Goal: Contribute content: Add original content to the website for others to see

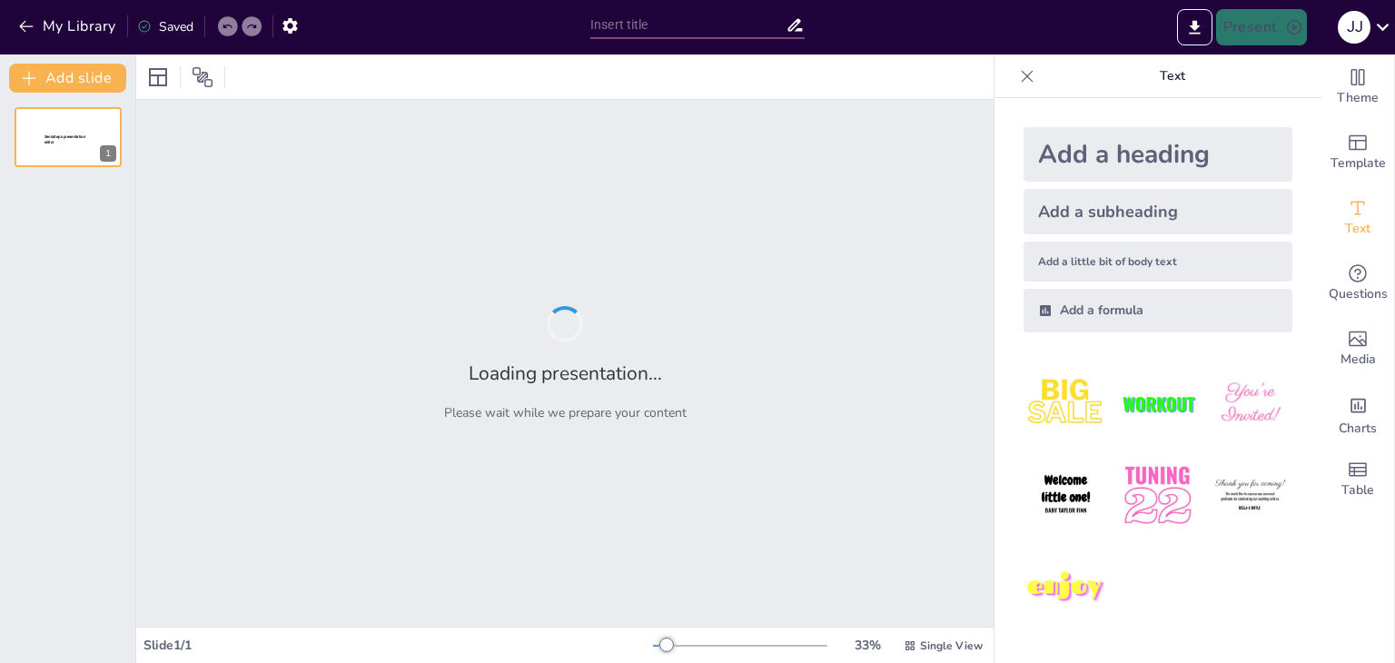
type input "New Sendsteps"
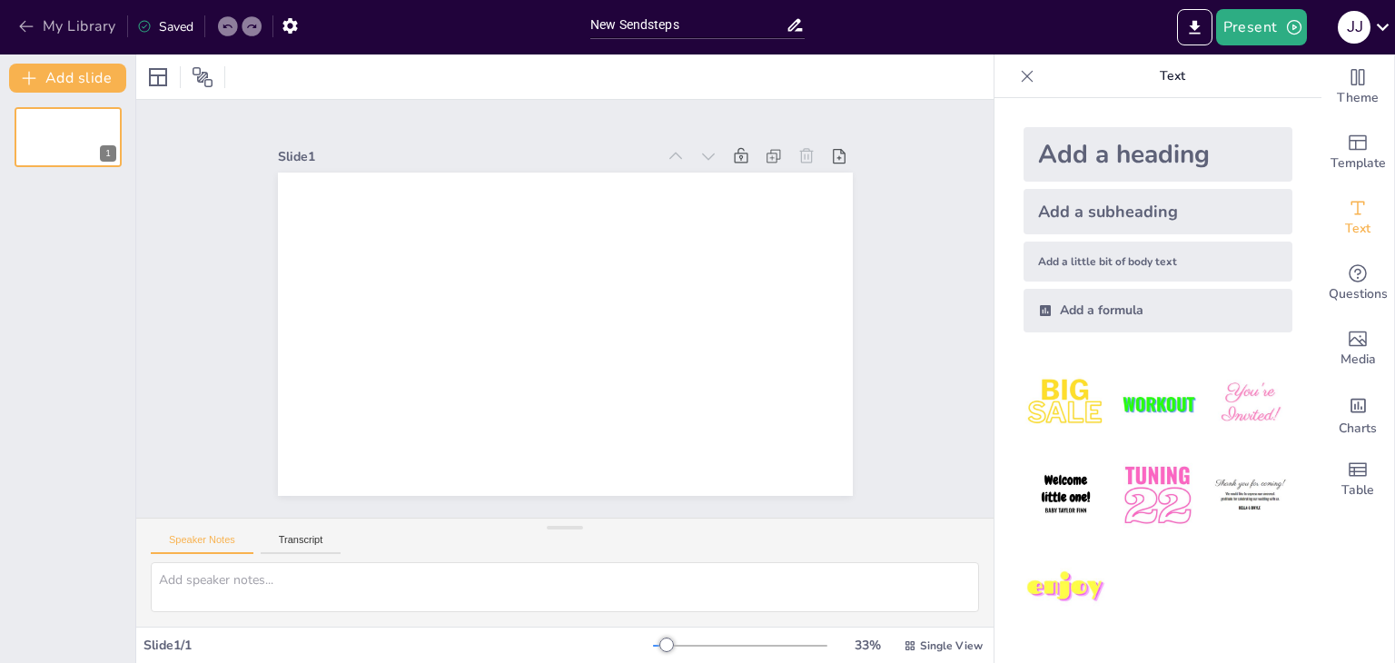
click at [25, 21] on icon "button" at bounding box center [26, 27] width 14 height 12
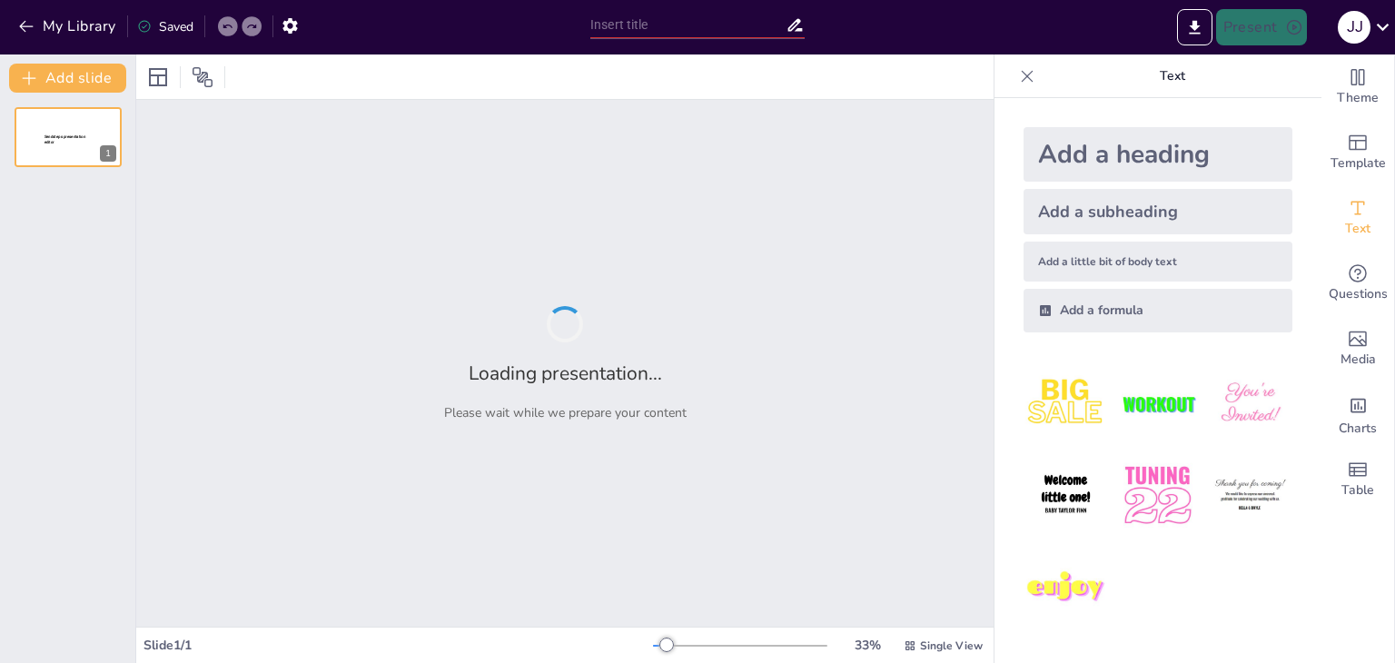
type input "Principios Bàsicos de Ética"
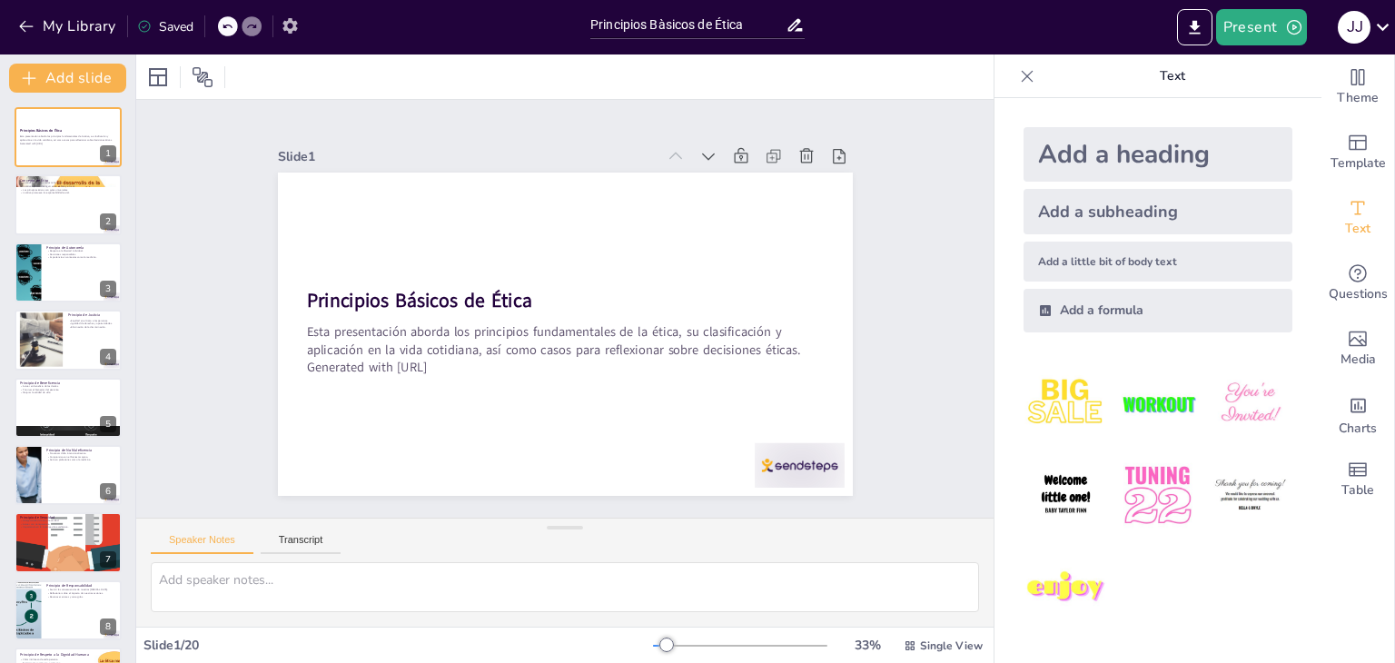
click at [297, 33] on icon "button" at bounding box center [290, 25] width 19 height 19
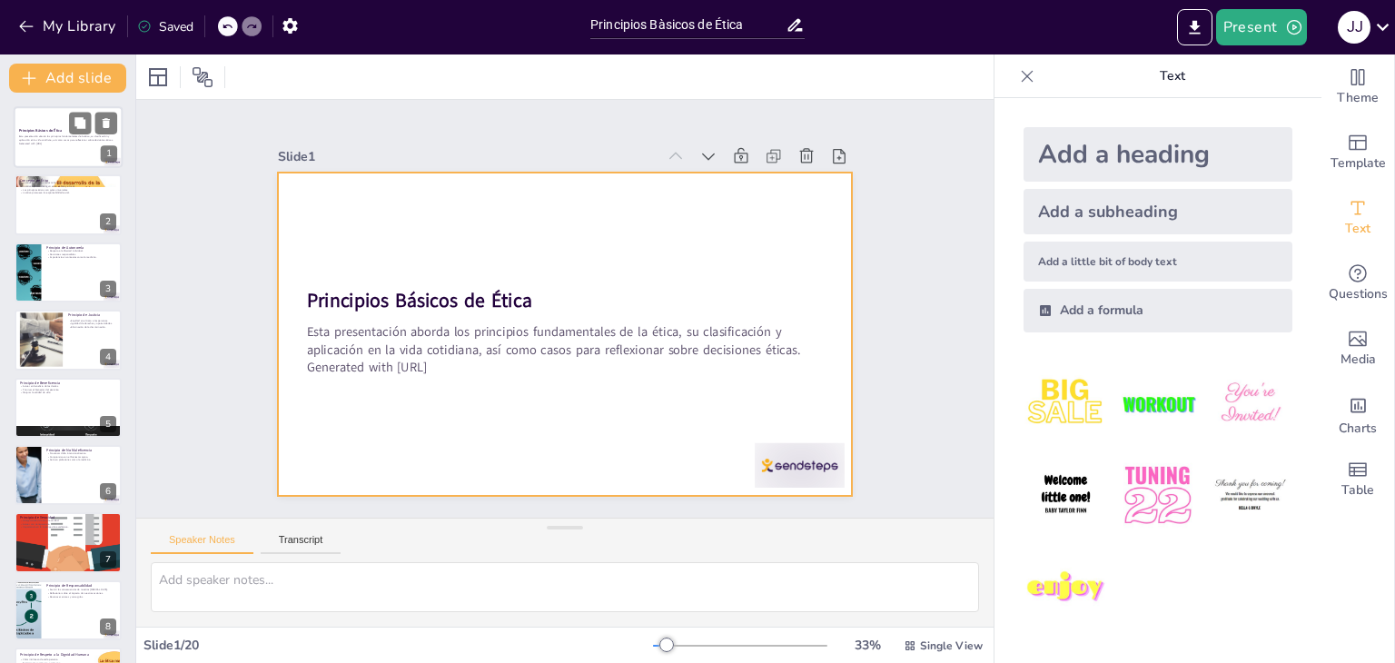
click at [95, 145] on div "Esta presentación aborda los principios fundamentales de la ética, su clasifica…" at bounding box center [68, 139] width 98 height 13
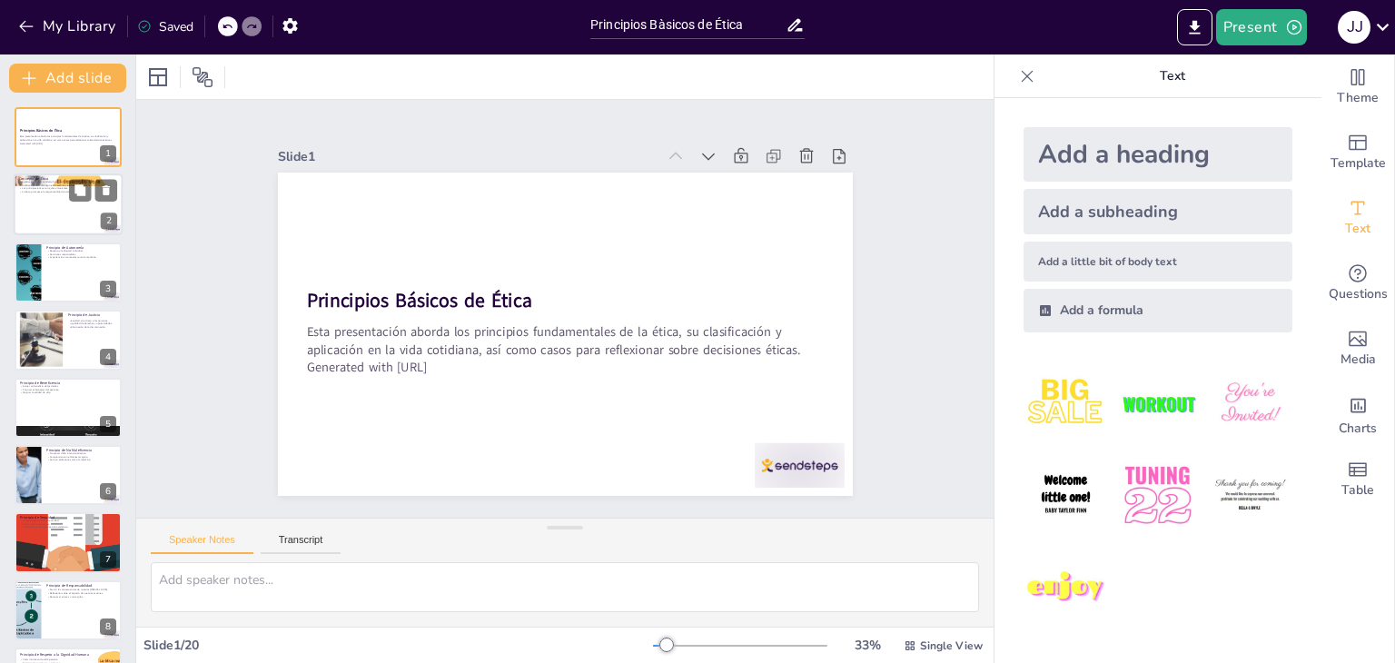
click at [90, 201] on div at bounding box center [68, 205] width 109 height 62
type textarea "La ética no solo se centra en la teoría, sino que tiene aplicaciones prácticas …"
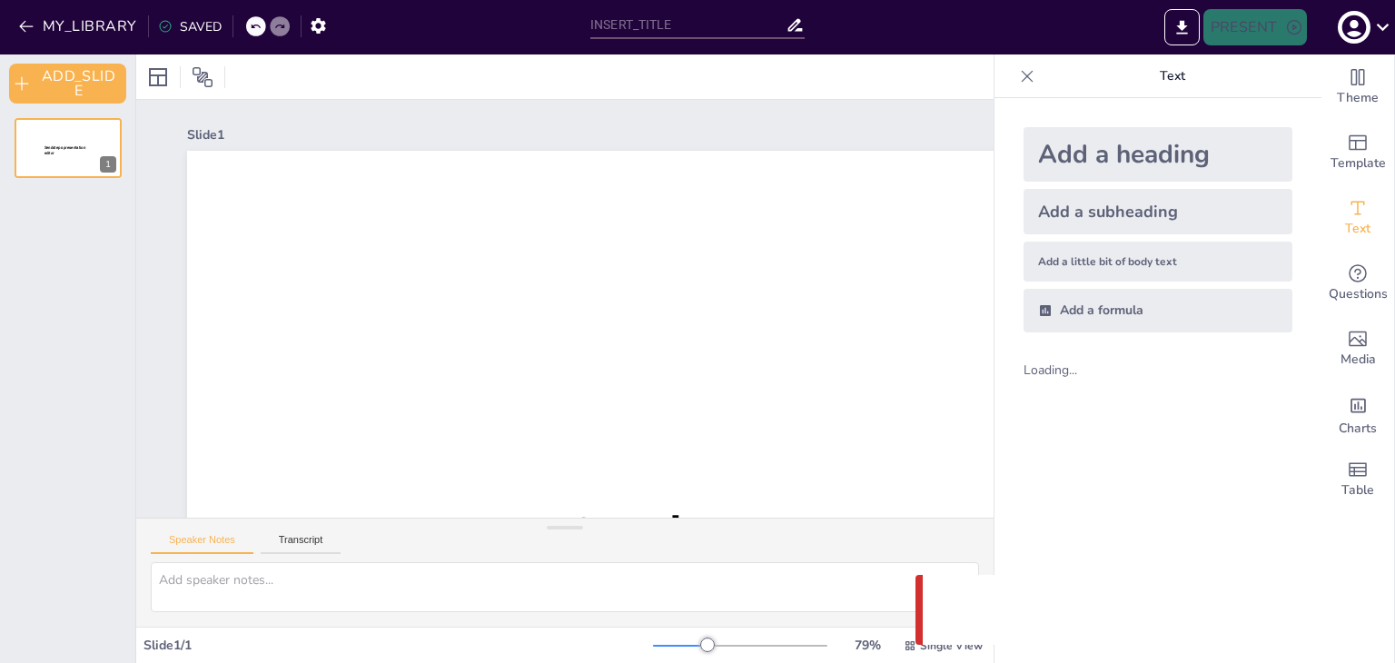
type input "Principios Bàsicos de Ética"
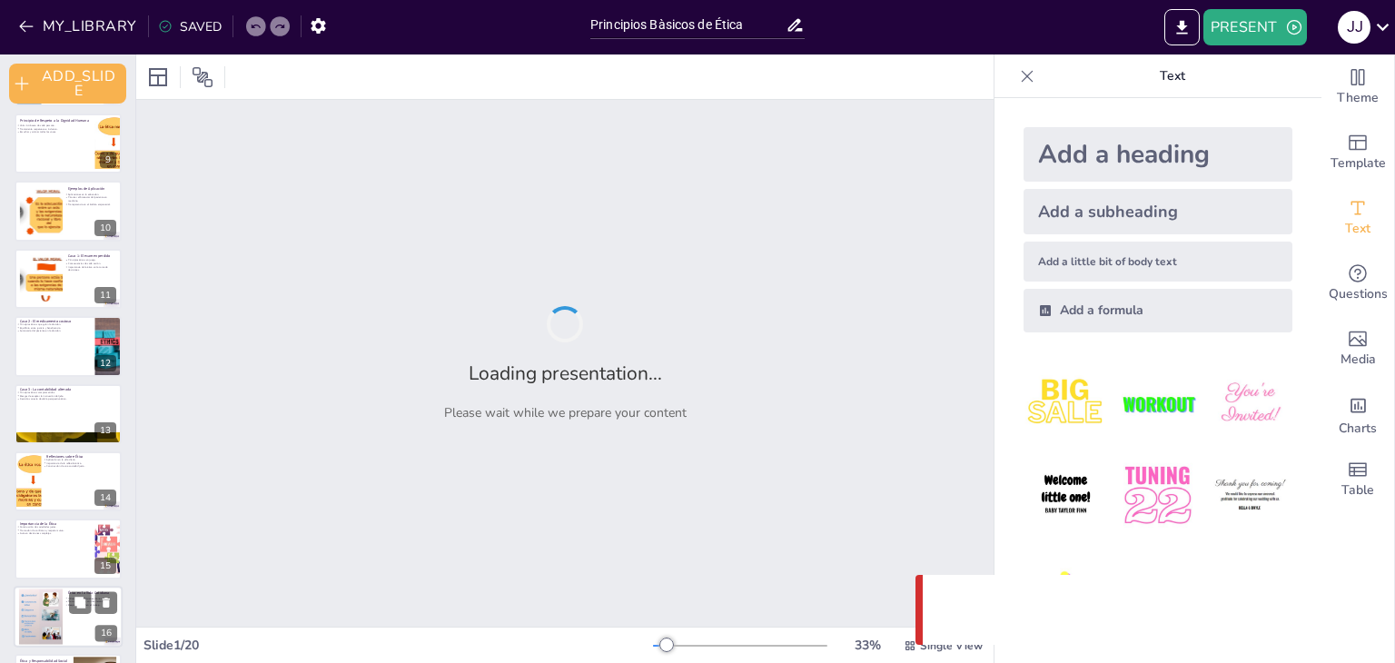
scroll to position [813, 0]
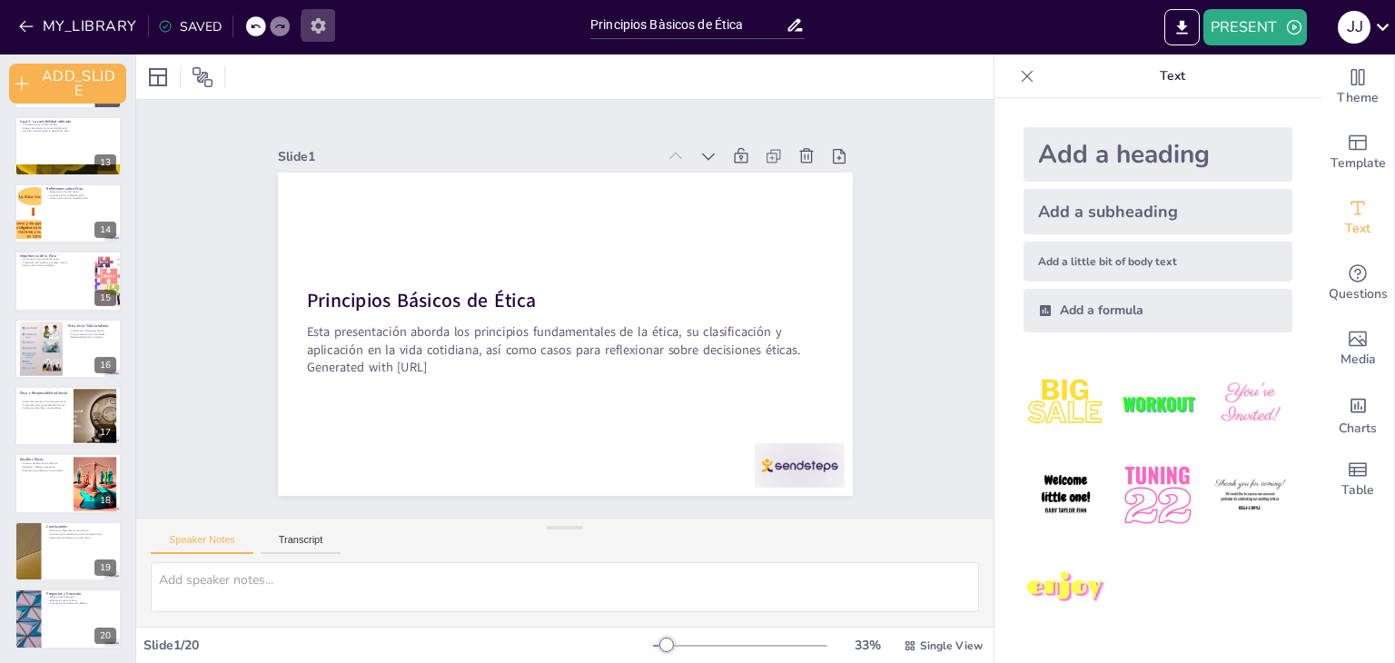
click at [311, 19] on icon "button" at bounding box center [318, 25] width 19 height 19
click at [313, 25] on icon "button" at bounding box center [318, 25] width 19 height 19
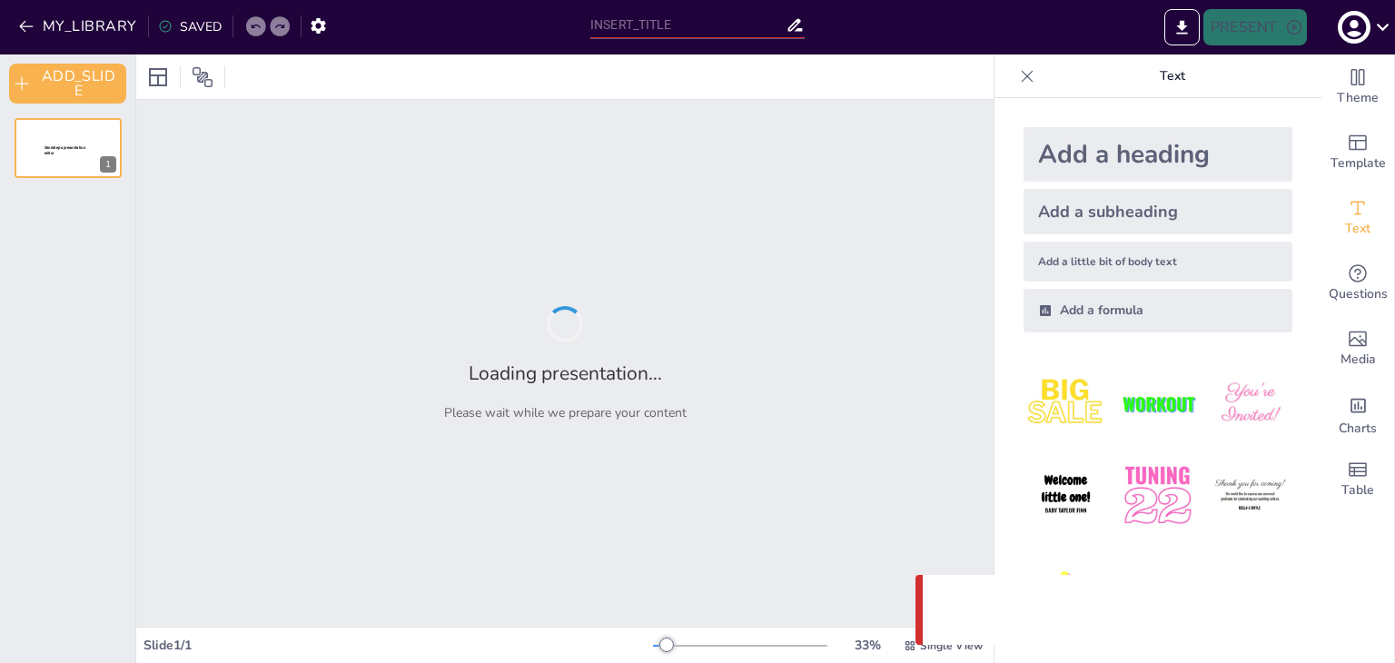
type input "Principios Bàsicos de Ética"
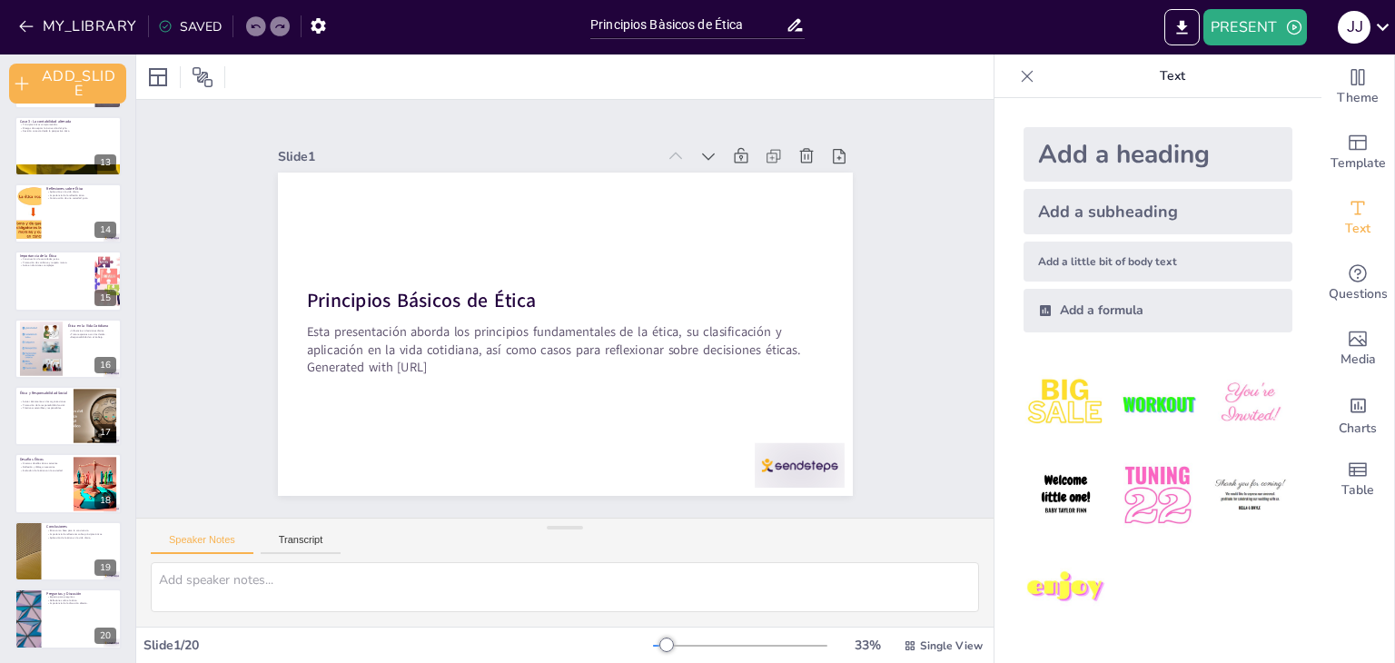
scroll to position [813, 0]
click at [71, 456] on div at bounding box center [68, 484] width 109 height 62
type textarea "Los desafíos éticos son cada vez más complejos en nuestra sociedad. Es importan…"
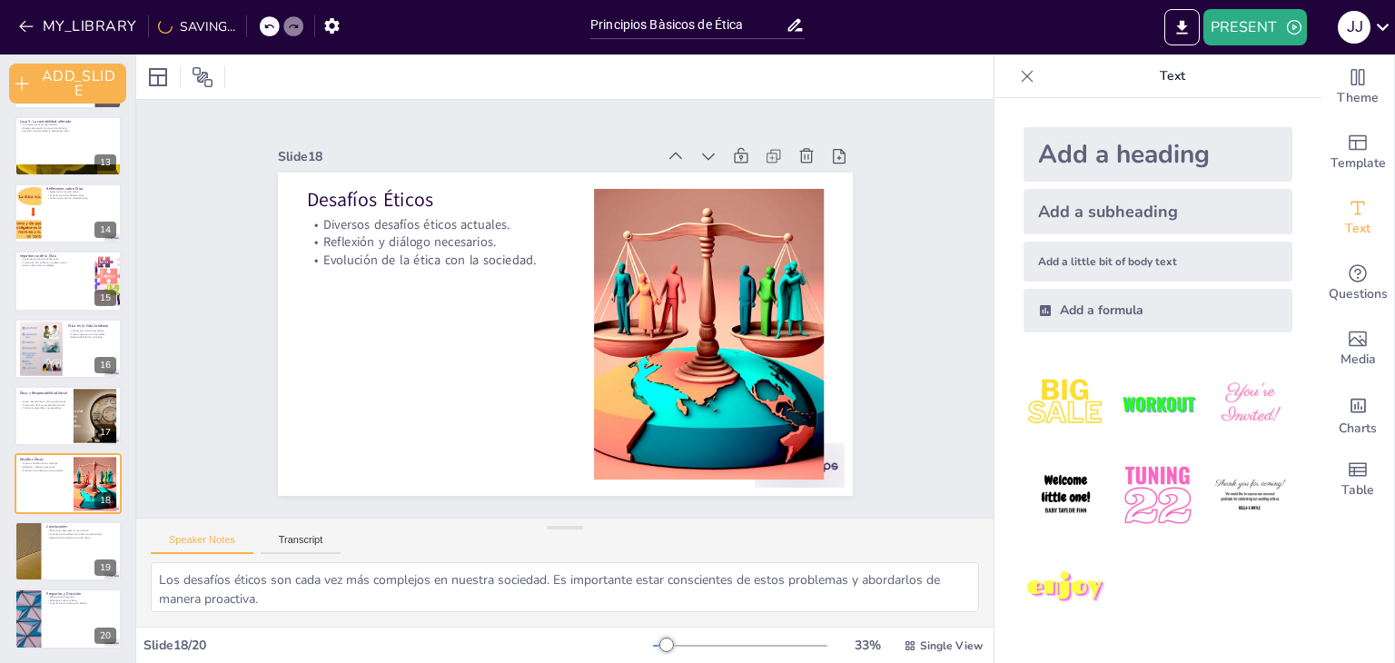
click at [1018, 78] on icon at bounding box center [1027, 76] width 18 height 18
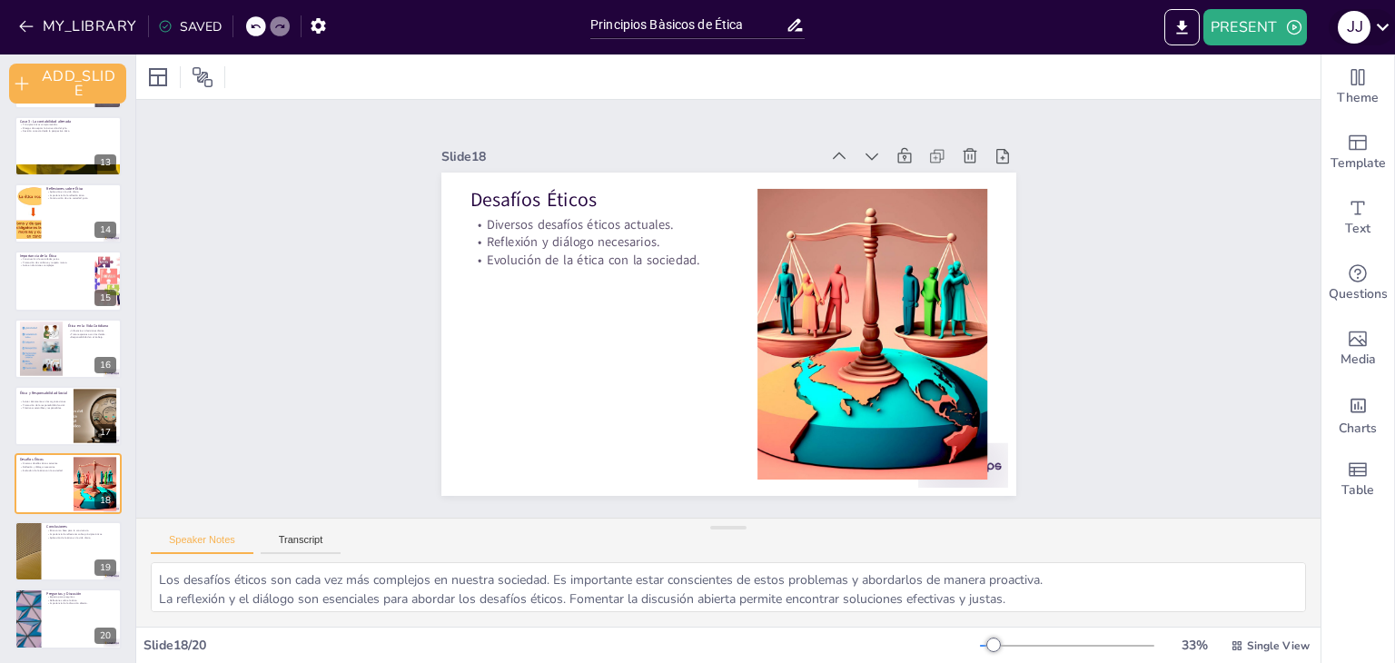
click at [1382, 27] on icon at bounding box center [1382, 27] width 25 height 25
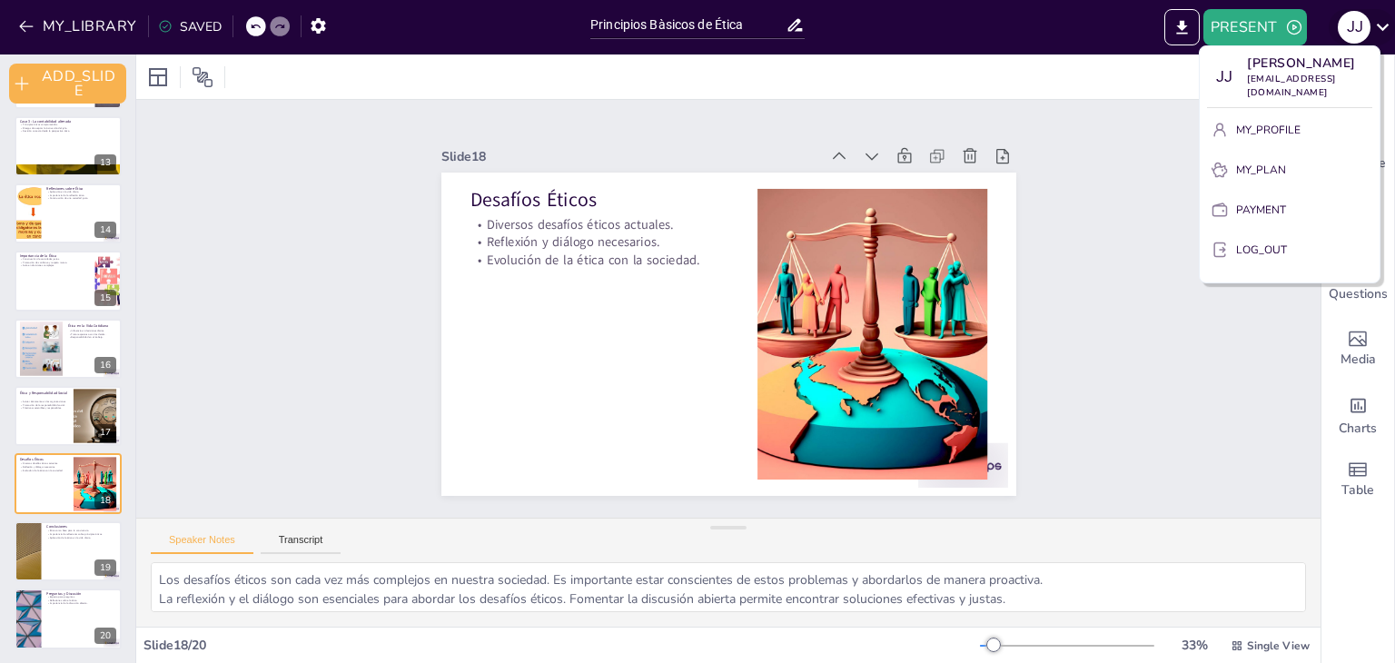
click at [1382, 27] on div at bounding box center [697, 331] width 1395 height 663
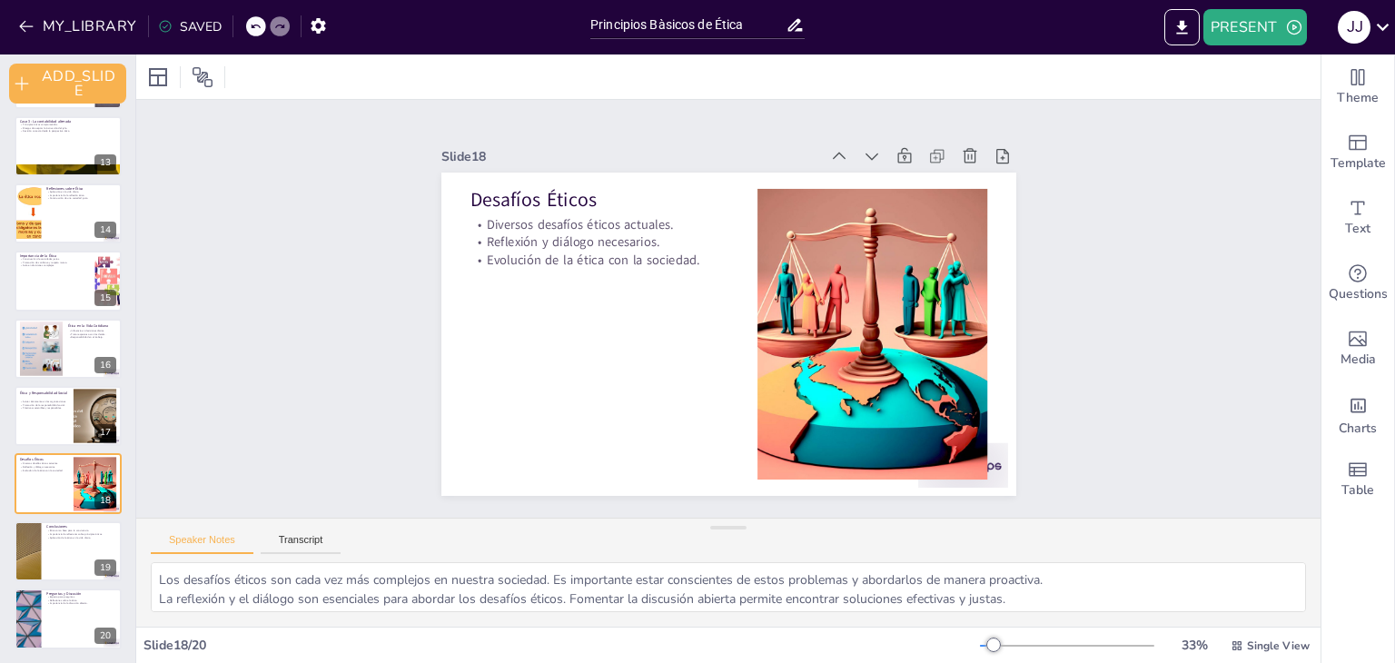
click at [1383, 27] on icon at bounding box center [1382, 27] width 13 height 7
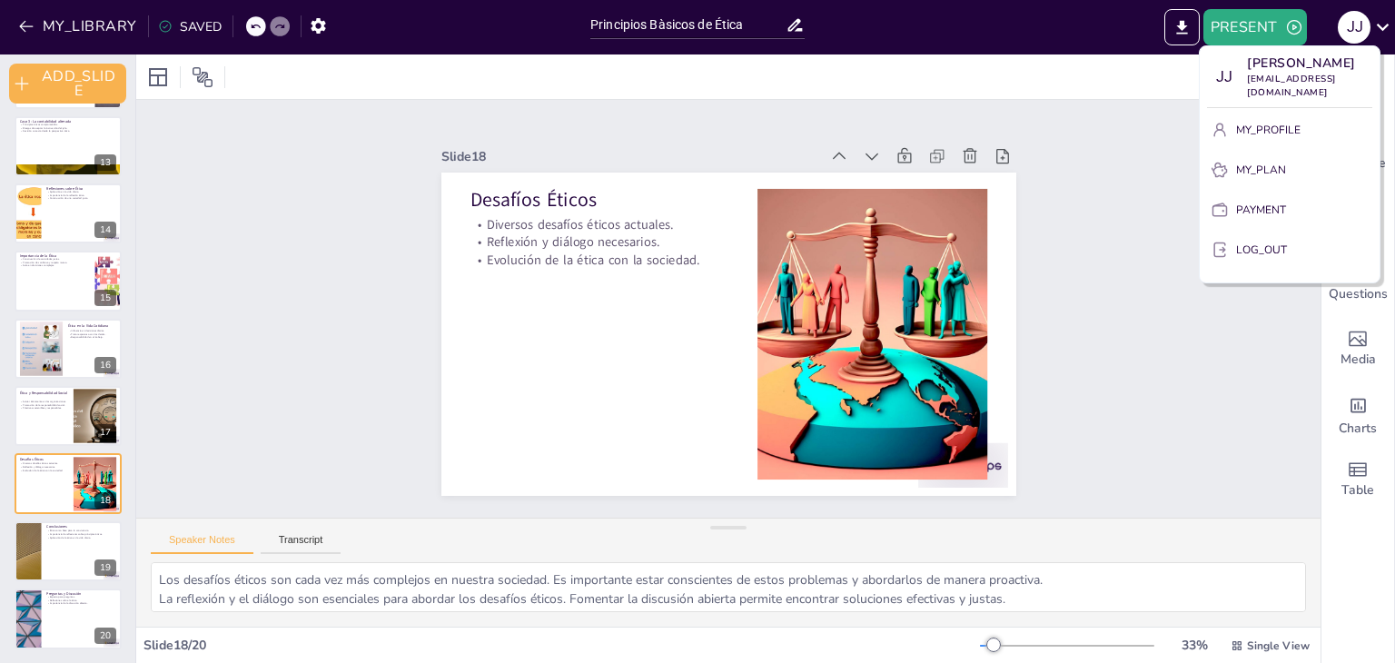
click at [1383, 27] on div at bounding box center [697, 331] width 1395 height 663
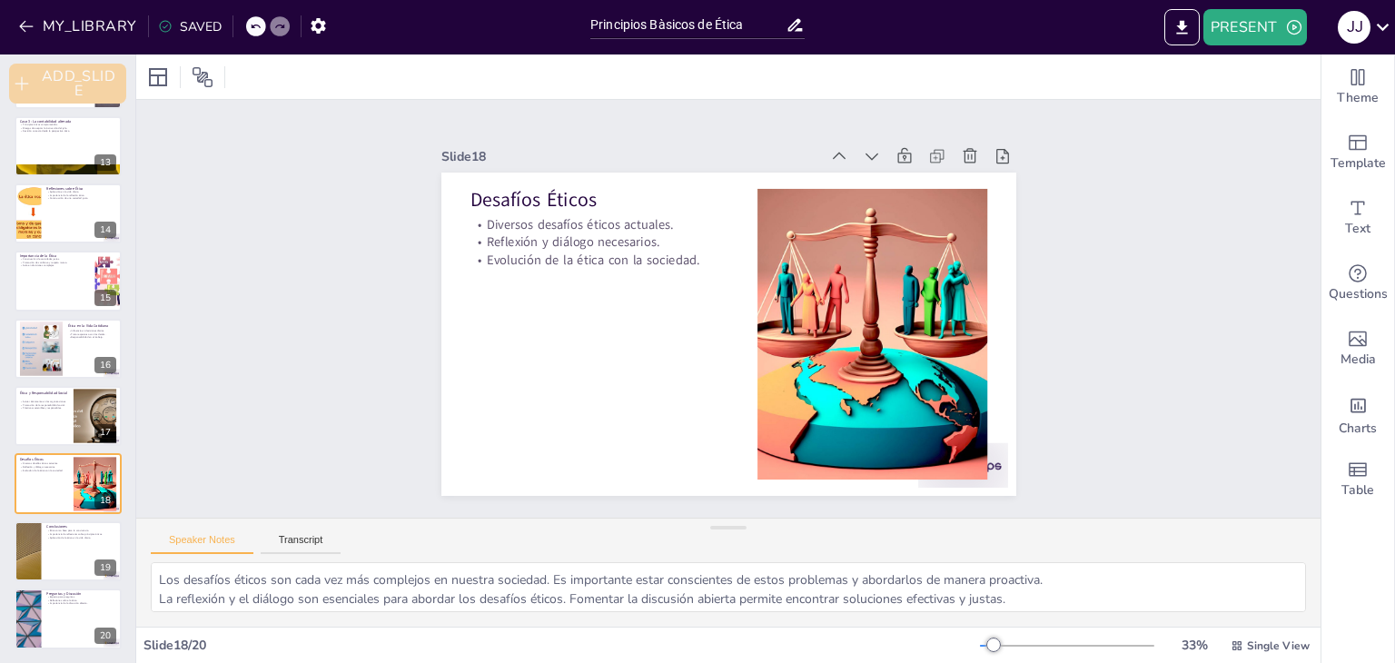
click at [46, 80] on button "ADD_SLIDE" at bounding box center [67, 84] width 117 height 40
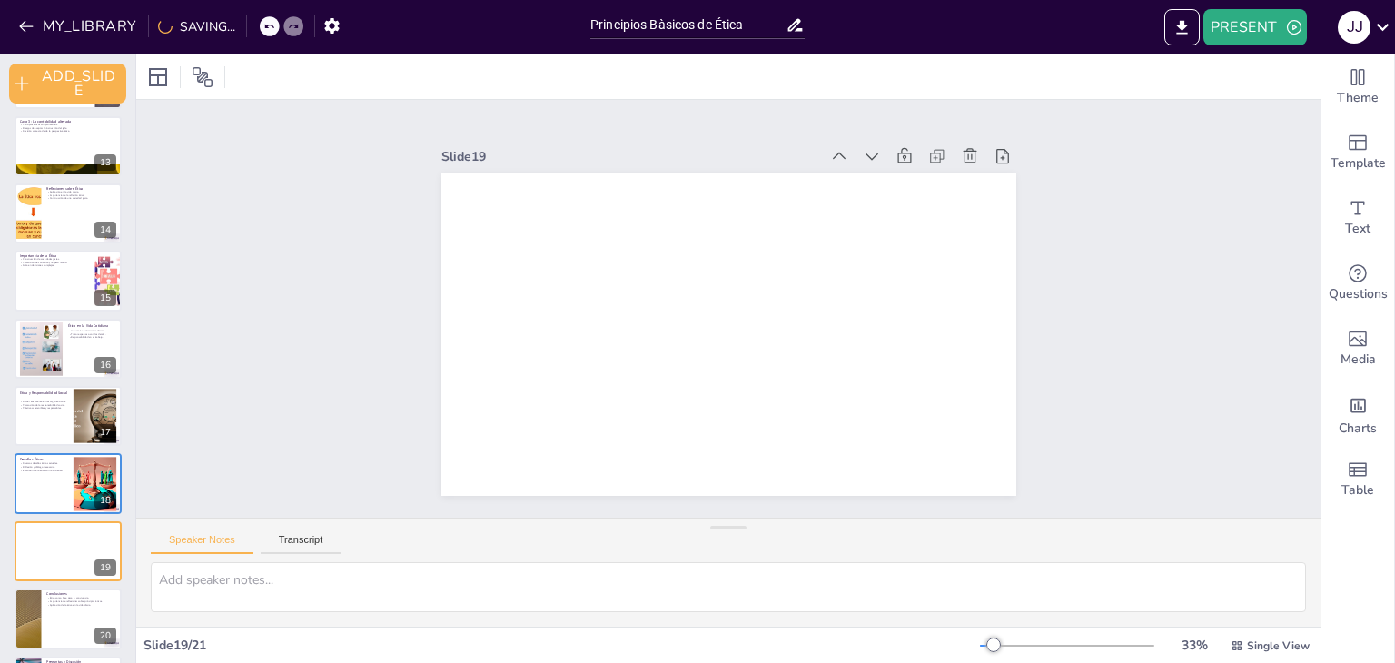
click at [192, 28] on div "SAVING..." at bounding box center [196, 26] width 77 height 17
click at [88, 15] on button "MY_LIBRARY" at bounding box center [79, 26] width 131 height 29
